Goal: Task Accomplishment & Management: Manage account settings

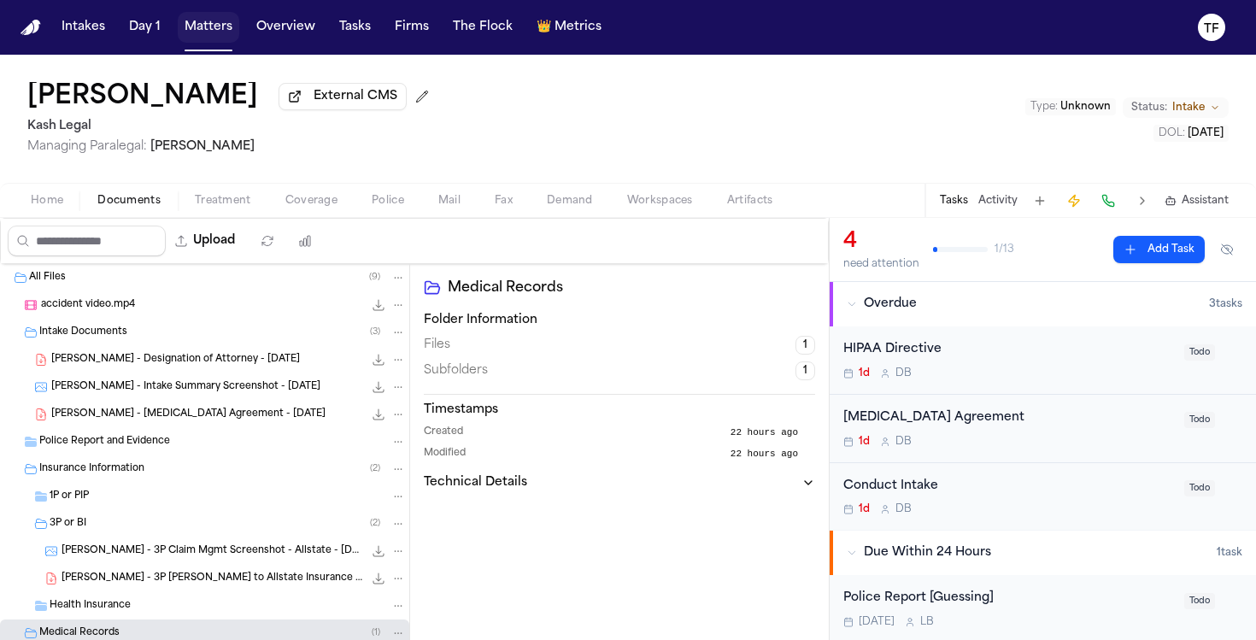
scroll to position [160, 0]
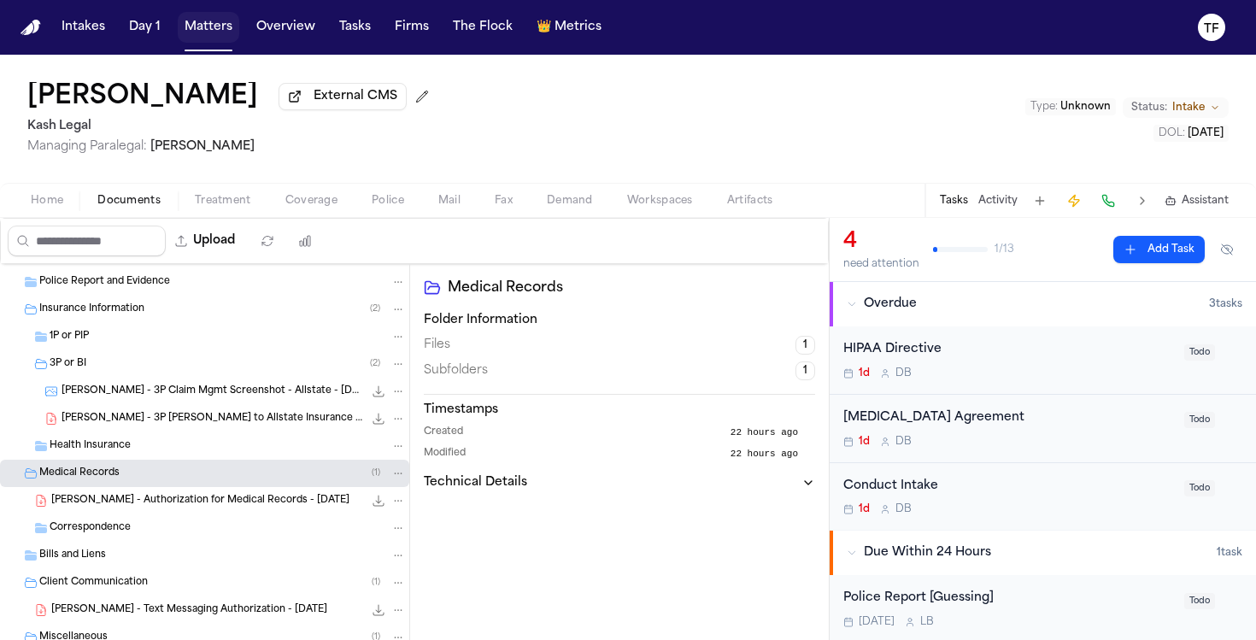
click at [216, 32] on button "Matters" at bounding box center [209, 27] width 62 height 31
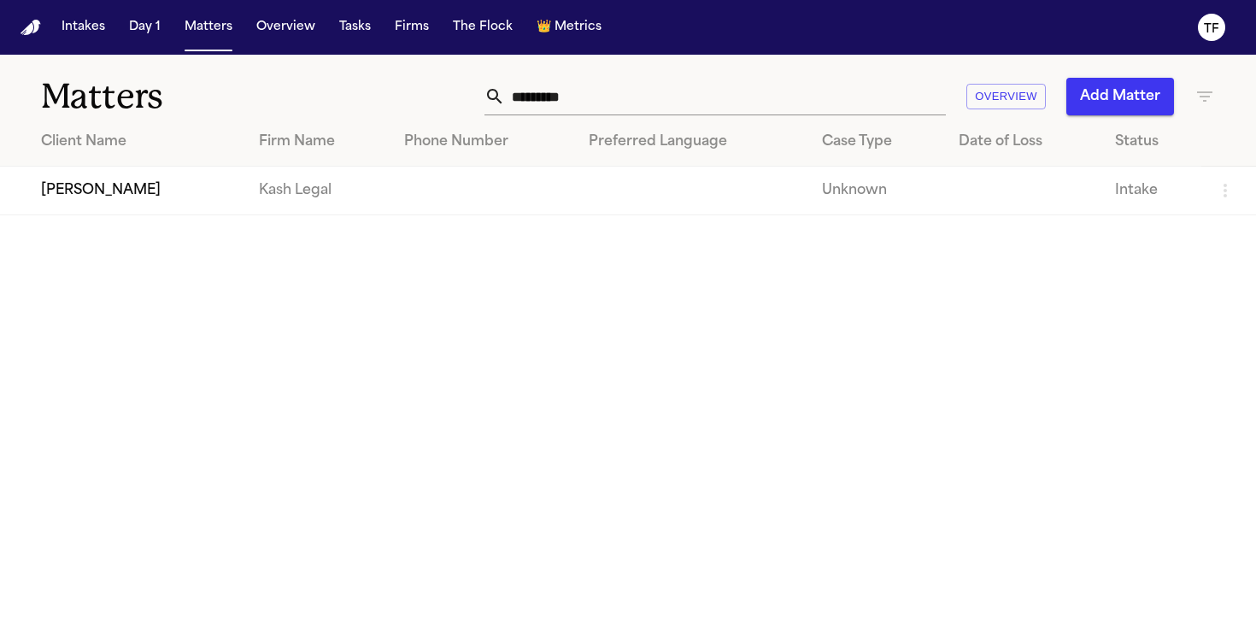
click at [543, 101] on input "*********" at bounding box center [725, 97] width 441 height 38
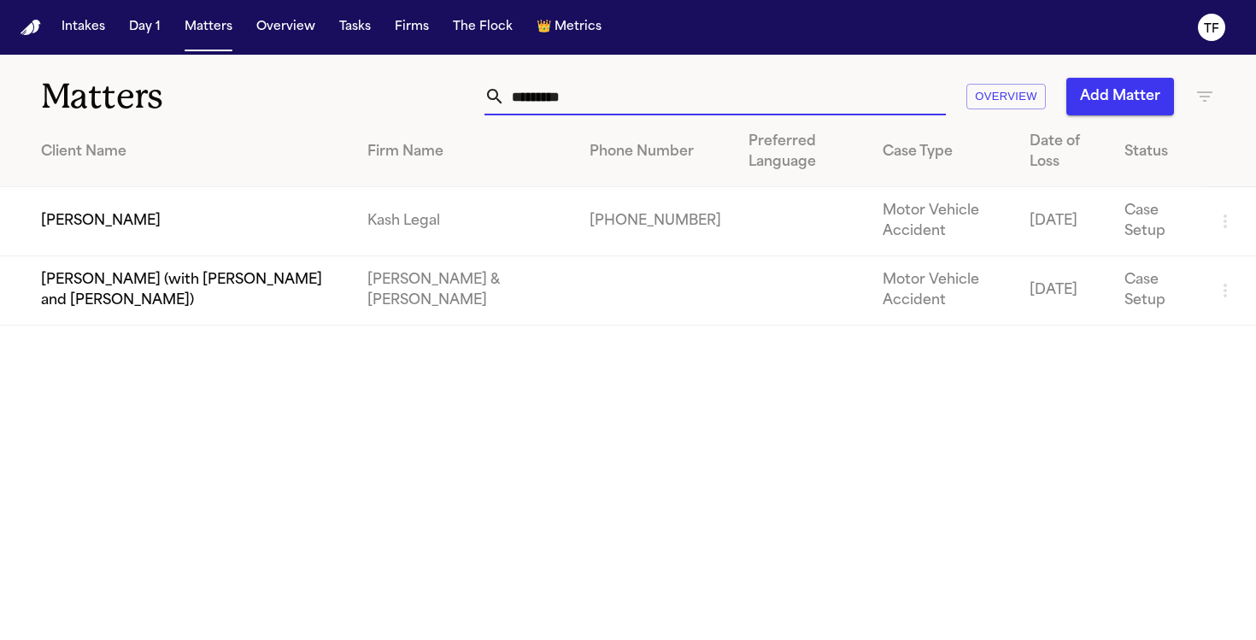
type input "********"
click at [354, 207] on td "[PERSON_NAME]" at bounding box center [177, 221] width 354 height 69
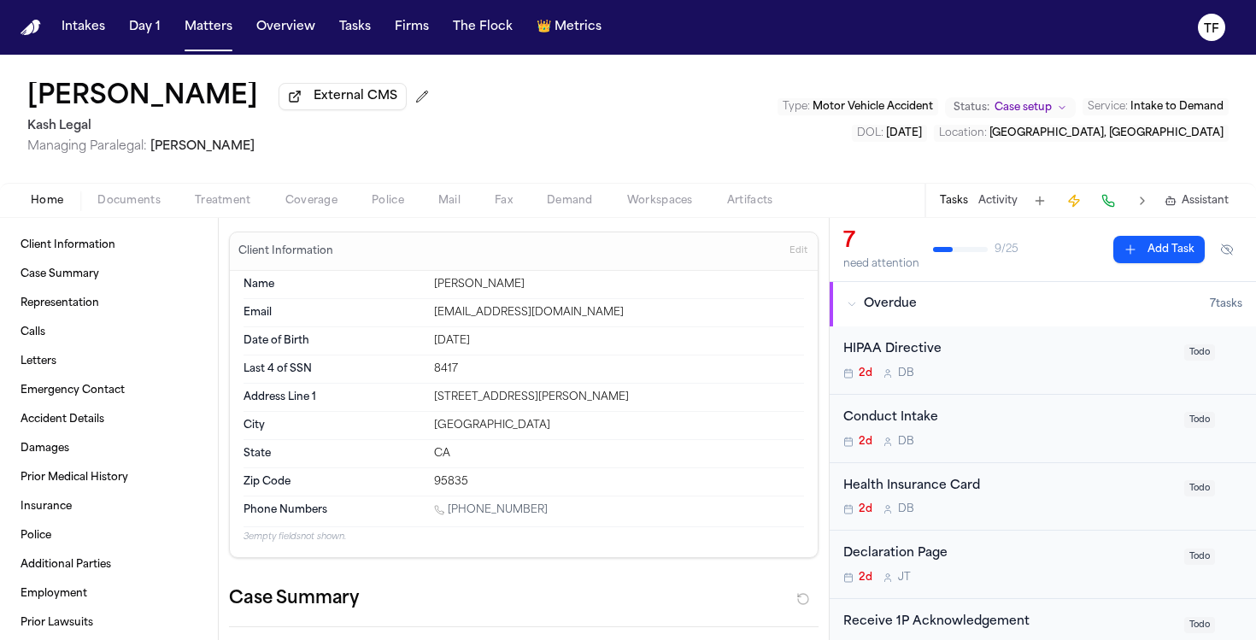
click at [208, 211] on span "button" at bounding box center [223, 210] width 77 height 2
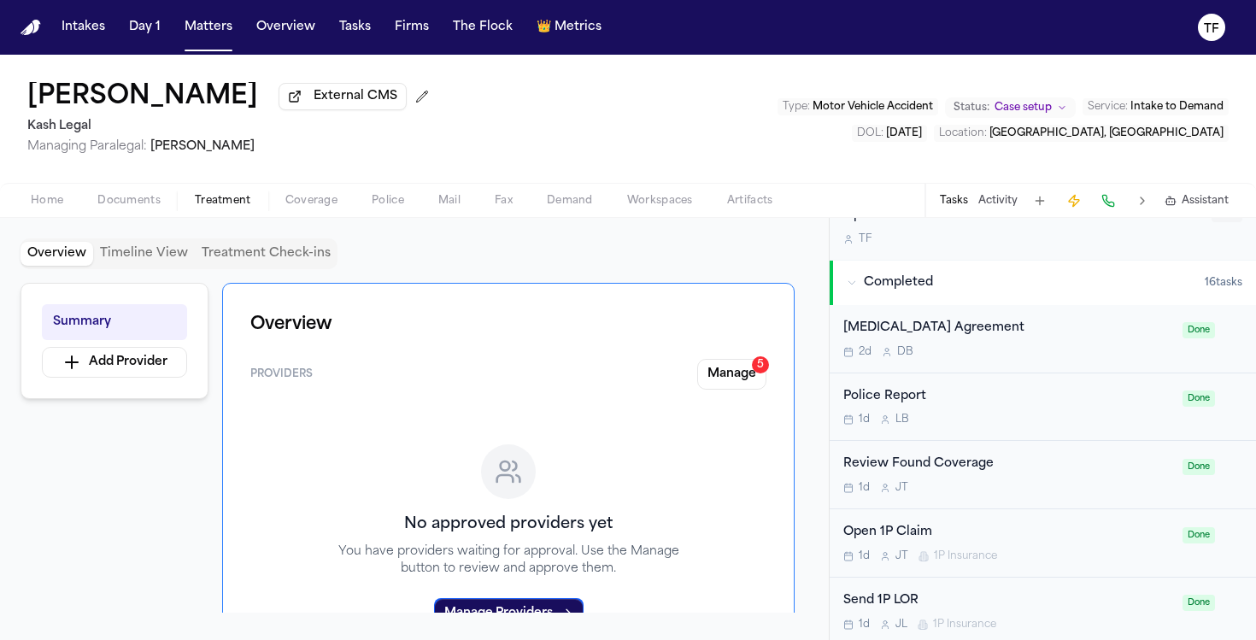
click at [990, 201] on button "Activity" at bounding box center [997, 201] width 39 height 14
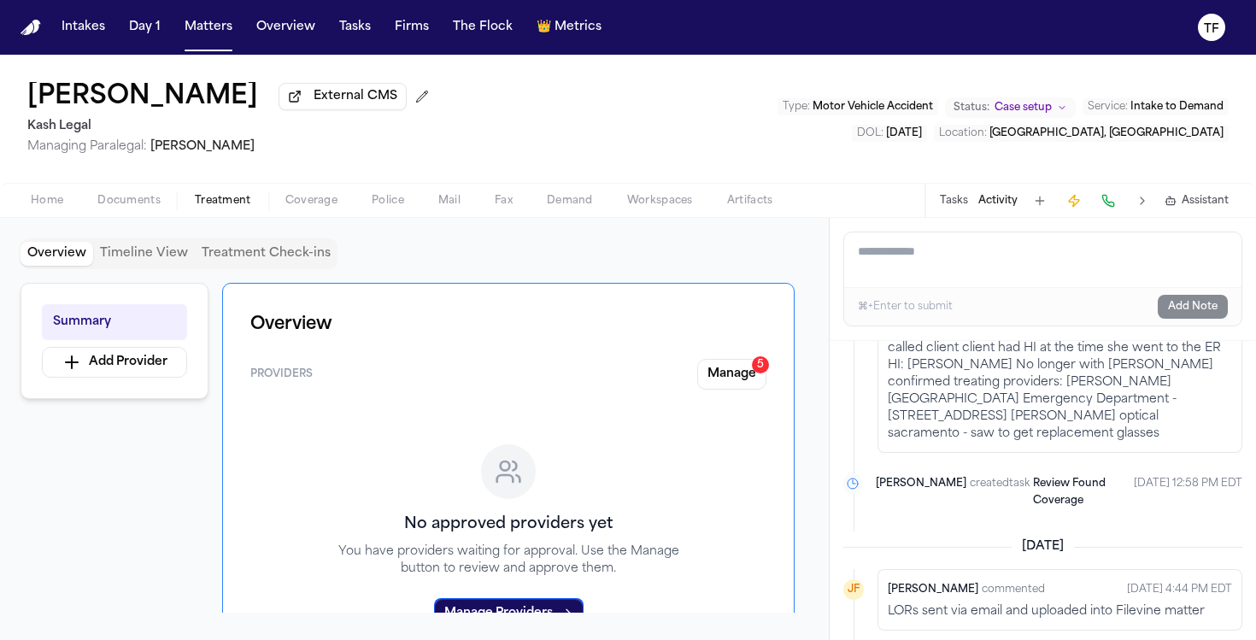
scroll to position [277, 0]
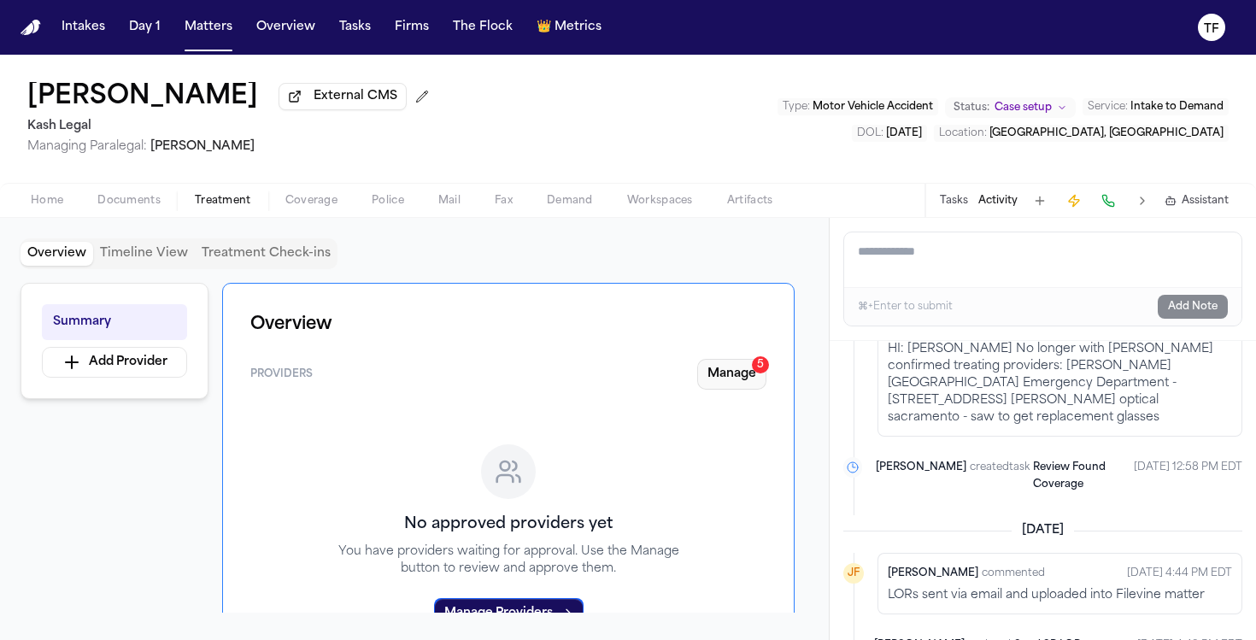
click at [716, 373] on button "Manage 5" at bounding box center [731, 374] width 69 height 31
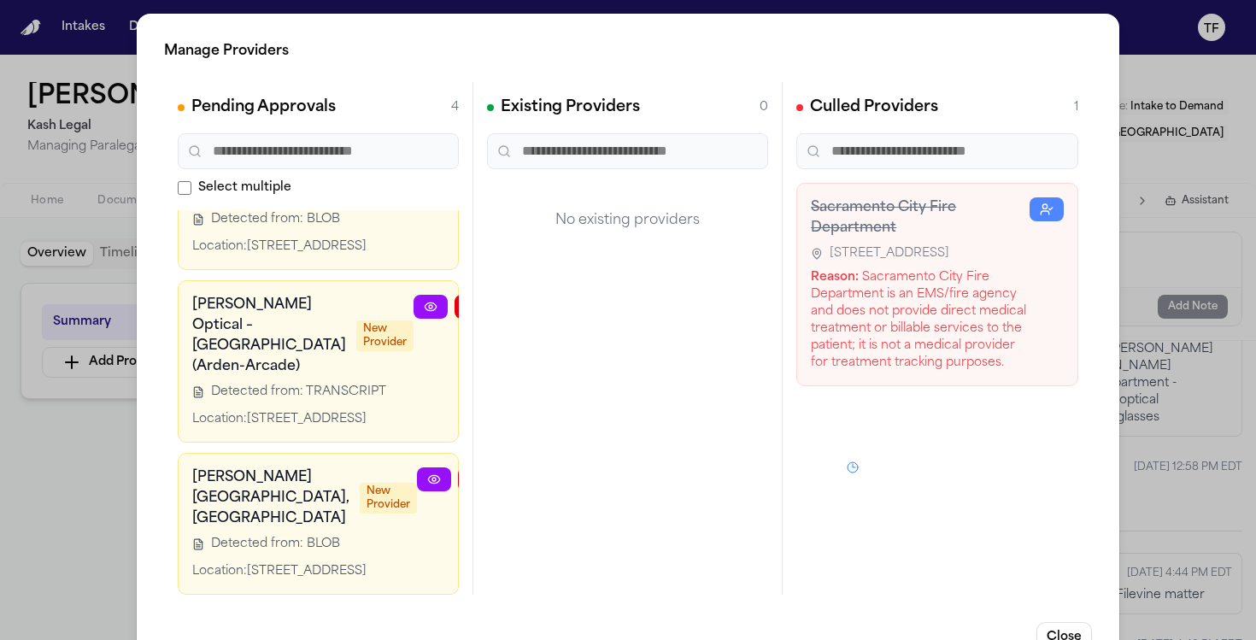
scroll to position [500, 57]
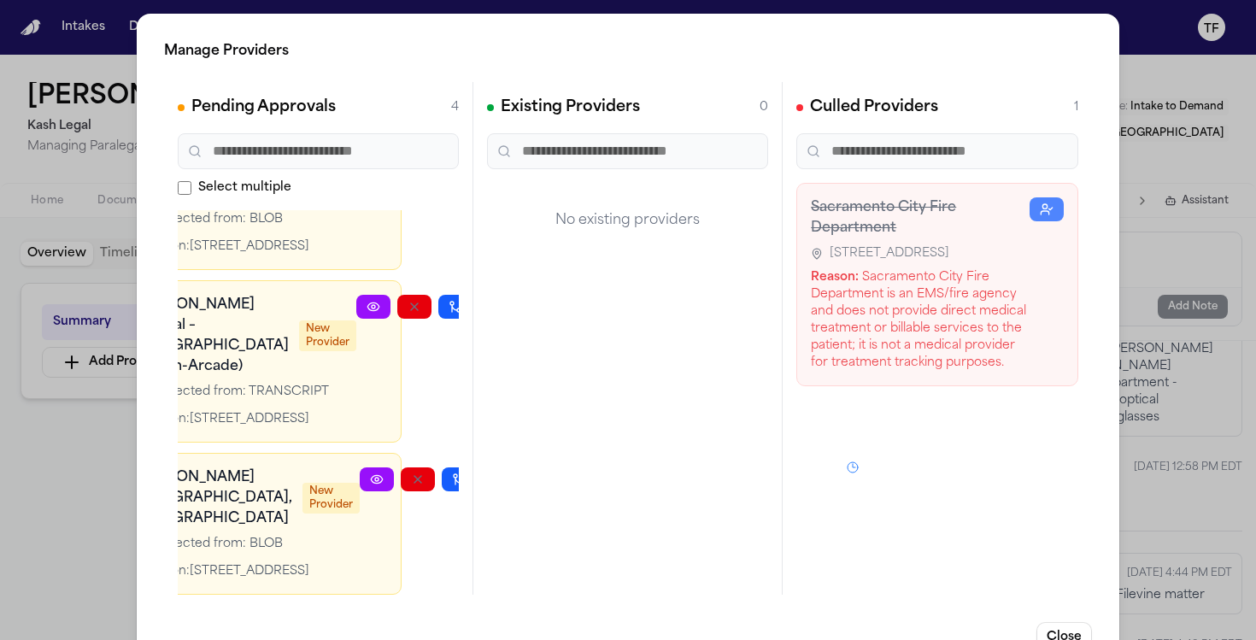
click at [493, 472] on icon "button" at bounding box center [500, 479] width 14 height 14
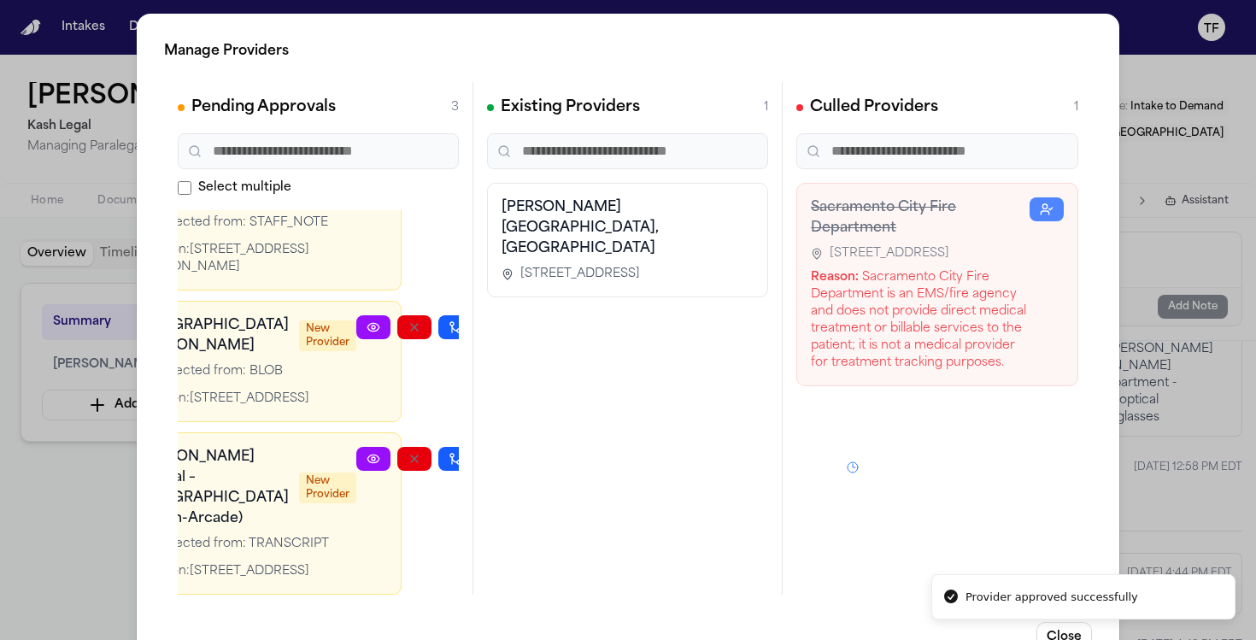
click at [640, 266] on span "[STREET_ADDRESS]" at bounding box center [580, 274] width 120 height 17
click at [106, 560] on div "Manage Providers Pending Approvals 3 Select multiple [PERSON_NAME] Optical – [G…" at bounding box center [628, 347] width 1256 height 694
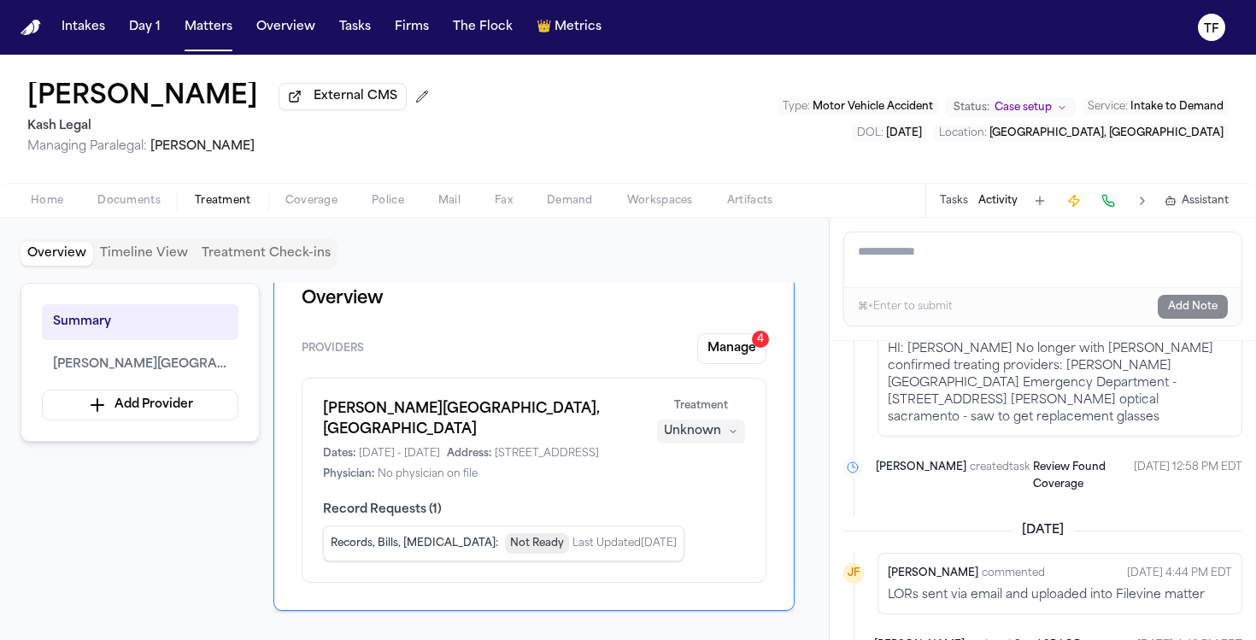
scroll to position [7, 0]
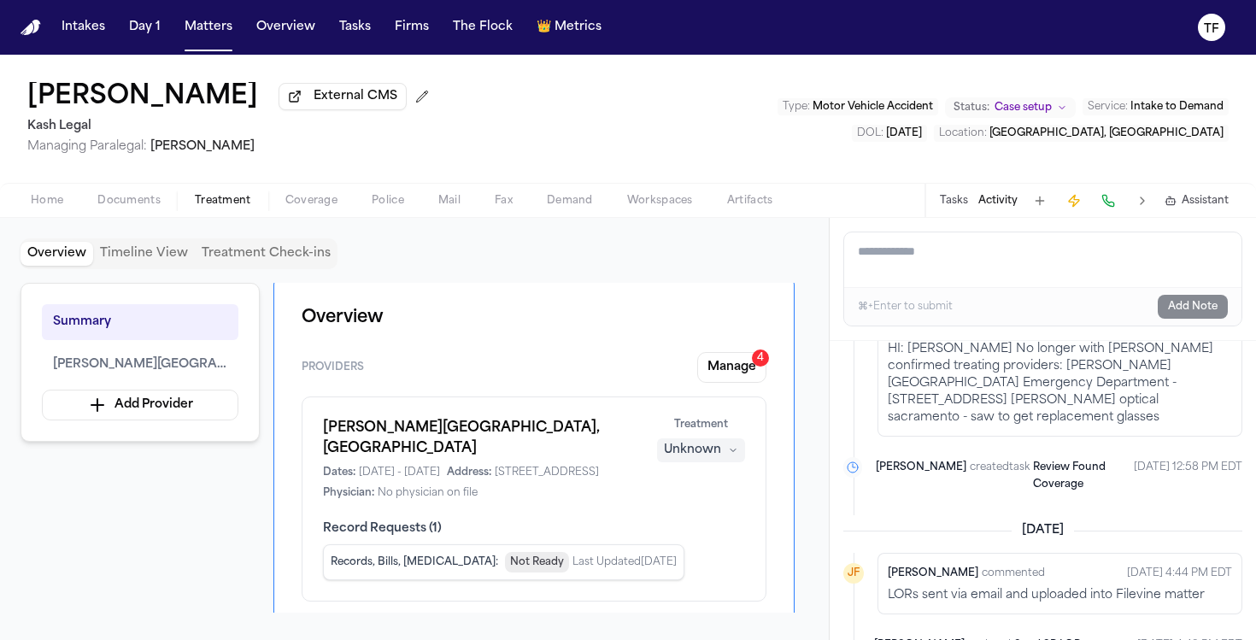
click at [713, 457] on div "Unknown" at bounding box center [692, 450] width 57 height 17
click at [700, 534] on button "Deviating" at bounding box center [701, 549] width 137 height 31
click at [700, 534] on span "Record Requests ( 1 )" at bounding box center [534, 528] width 422 height 17
click at [698, 467] on div "[PERSON_NAME][GEOGRAPHIC_DATA], [GEOGRAPHIC_DATA] Dates: [DATE] - Present Addre…" at bounding box center [534, 459] width 422 height 82
click at [701, 453] on div "Deviating" at bounding box center [692, 450] width 58 height 17
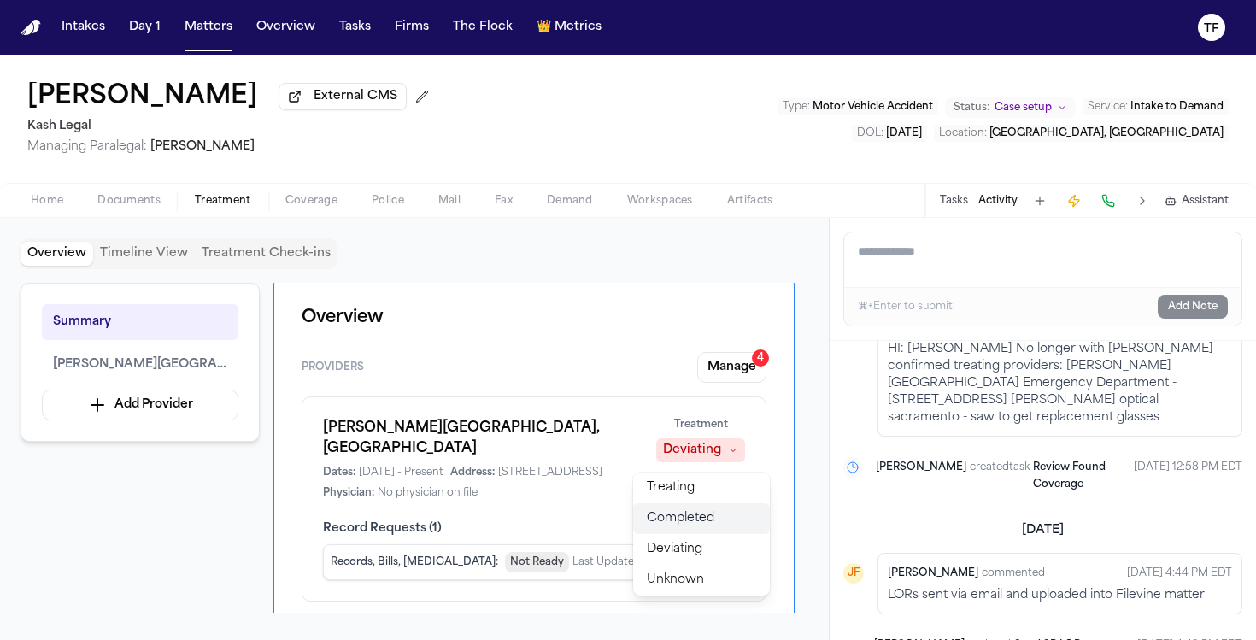
click at [689, 511] on span "Completed" at bounding box center [680, 518] width 67 height 17
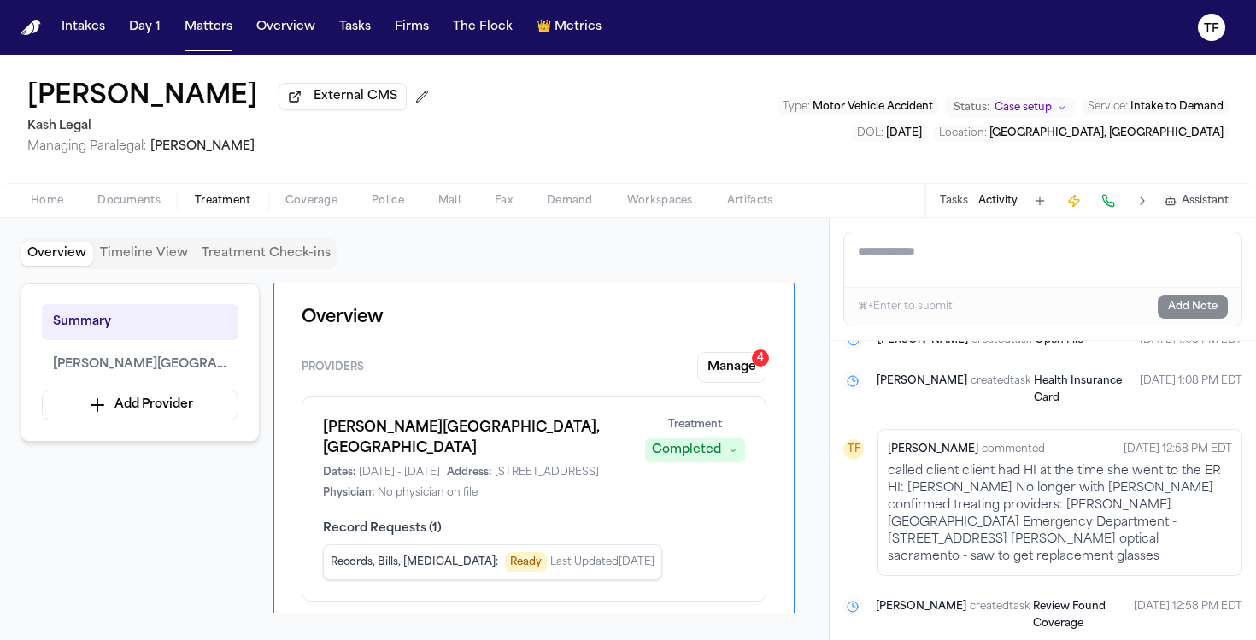
scroll to position [0, 0]
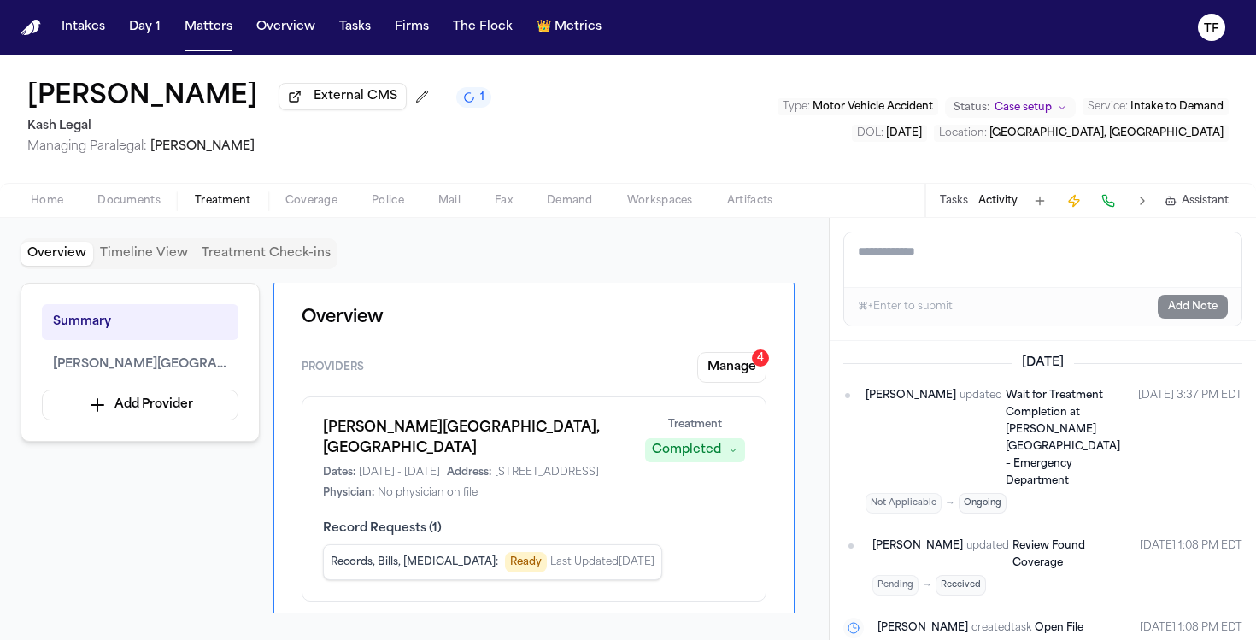
click at [1033, 123] on div "Type : Motor Vehicle Accident Status: Case setup Service : Intake to Demand DOL…" at bounding box center [1002, 119] width 451 height 45
click at [1032, 114] on span "Case setup" at bounding box center [1023, 108] width 57 height 14
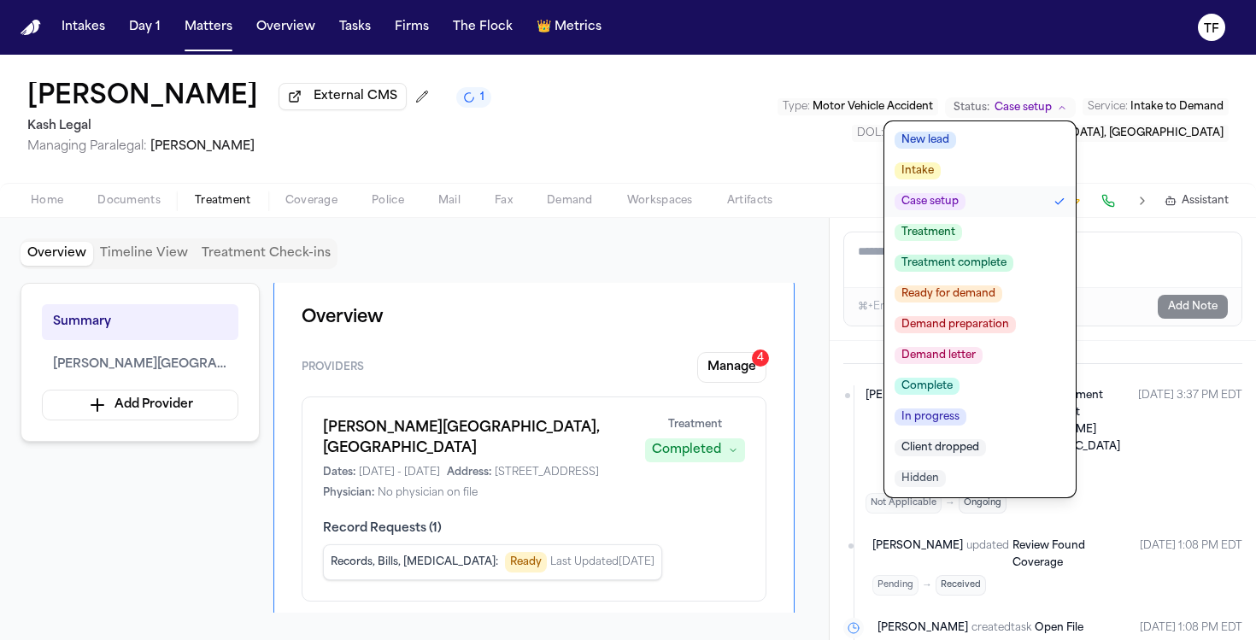
click at [971, 240] on button "Treatment" at bounding box center [979, 232] width 191 height 31
